Goal: Navigation & Orientation: Find specific page/section

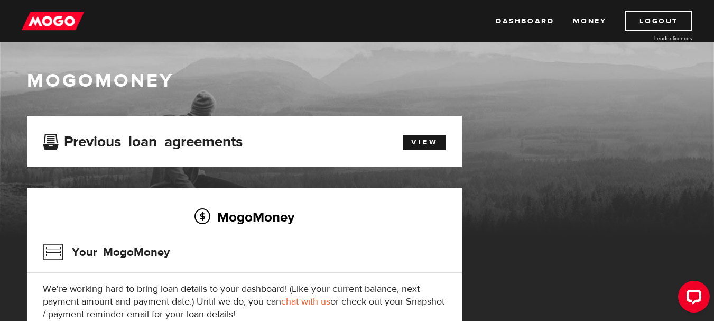
drag, startPoint x: 718, startPoint y: 72, endPoint x: 713, endPoint y: 40, distance: 33.0
click at [713, 40] on html "Dashboard Money Logout Lender licences Dashboard Money Logout Lender licences M…" at bounding box center [357, 160] width 714 height 321
click at [578, 17] on link "Money" at bounding box center [589, 21] width 33 height 20
click at [542, 22] on link "Dashboard" at bounding box center [525, 21] width 58 height 20
